Goal: Information Seeking & Learning: Learn about a topic

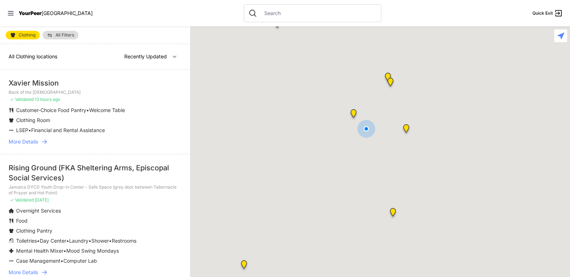
select select "nearby"
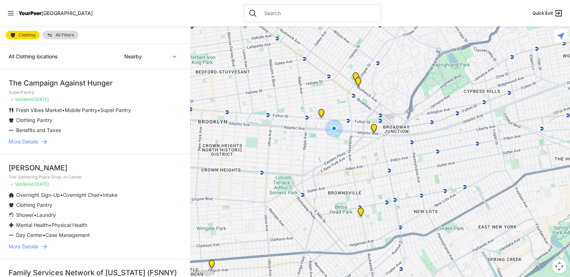
drag, startPoint x: 320, startPoint y: 178, endPoint x: 282, endPoint y: 177, distance: 38.0
click at [282, 177] on div at bounding box center [380, 152] width 380 height 251
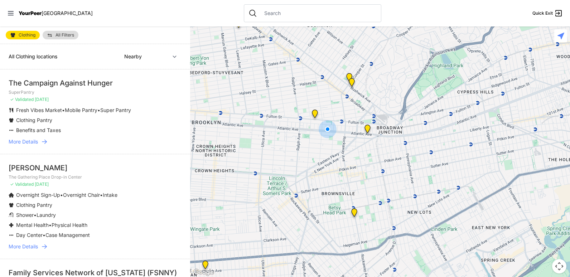
click at [366, 130] on img "The Gathering Place Drop-in Center" at bounding box center [367, 130] width 15 height 17
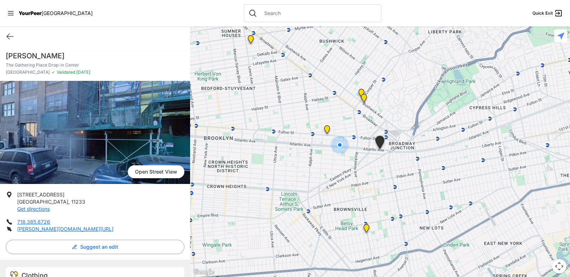
click at [359, 101] on img "Bushwick/North Brooklyn" at bounding box center [364, 99] width 15 height 17
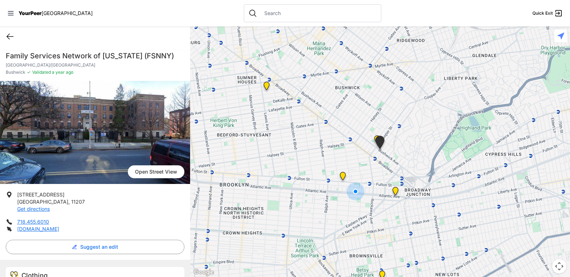
click at [11, 38] on icon at bounding box center [10, 36] width 9 height 9
